Goal: Check status: Verify the current state of an ongoing process or item

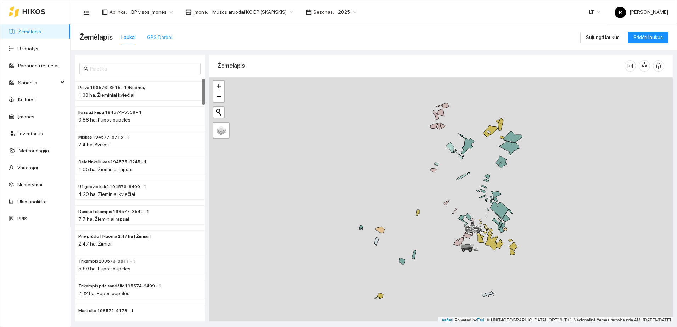
click at [158, 32] on div "GPS Darbai" at bounding box center [159, 37] width 25 height 16
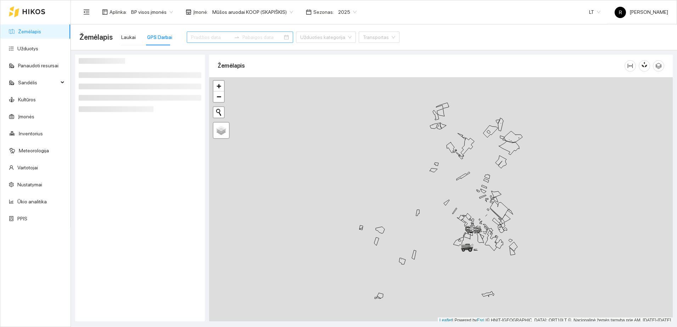
click at [201, 37] on input at bounding box center [211, 37] width 40 height 8
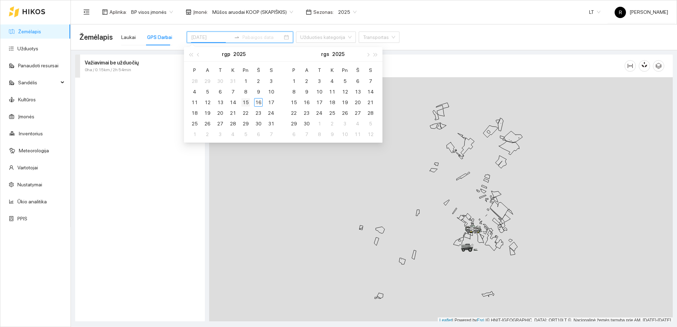
type input "[DATE]"
click at [245, 100] on div "15" at bounding box center [245, 102] width 9 height 9
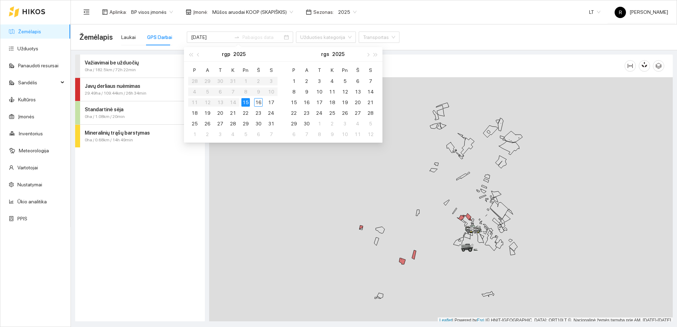
click at [119, 87] on strong "Javų derliaus nuėmimas" at bounding box center [113, 86] width 56 height 6
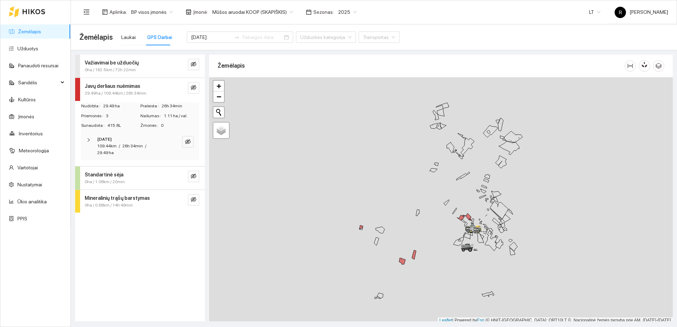
click at [91, 139] on div at bounding box center [90, 140] width 9 height 8
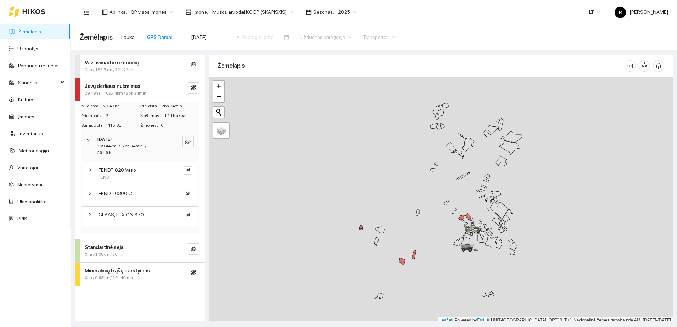
click at [91, 196] on div at bounding box center [92, 194] width 9 height 8
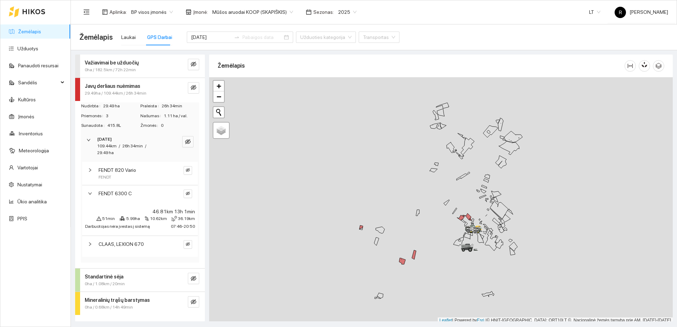
click at [91, 246] on icon "right" at bounding box center [90, 244] width 4 height 4
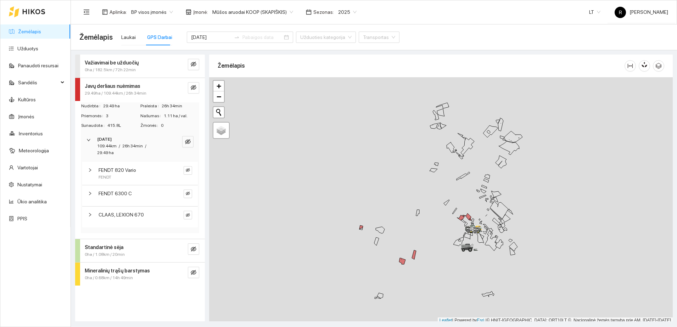
click at [117, 67] on span "0ha / 182.5km / 72h 22min" at bounding box center [110, 70] width 51 height 7
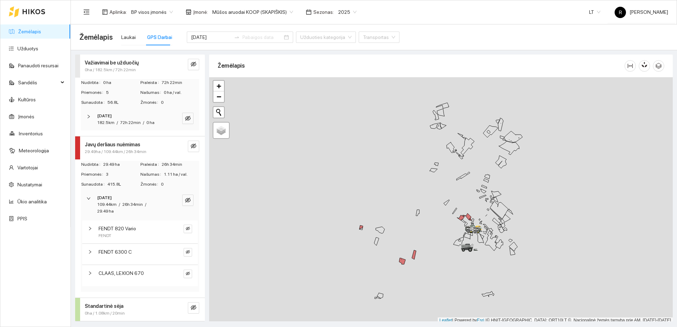
click at [83, 114] on div "[DATE] 182.5km / 72h 22min / 0 ha" at bounding box center [140, 119] width 118 height 22
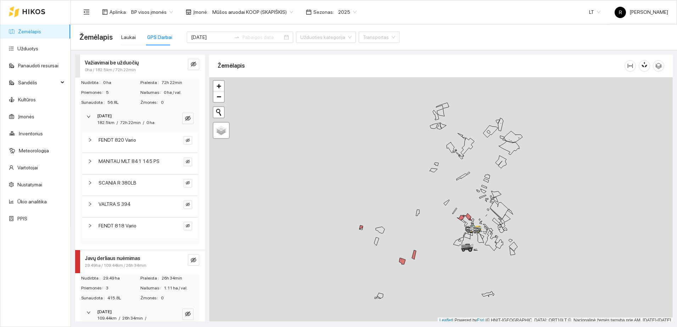
click at [90, 201] on div at bounding box center [92, 204] width 9 height 8
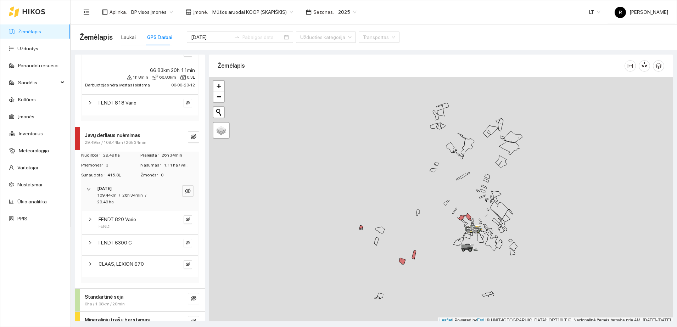
scroll to position [166, 0]
